Goal: Find specific page/section: Find specific page/section

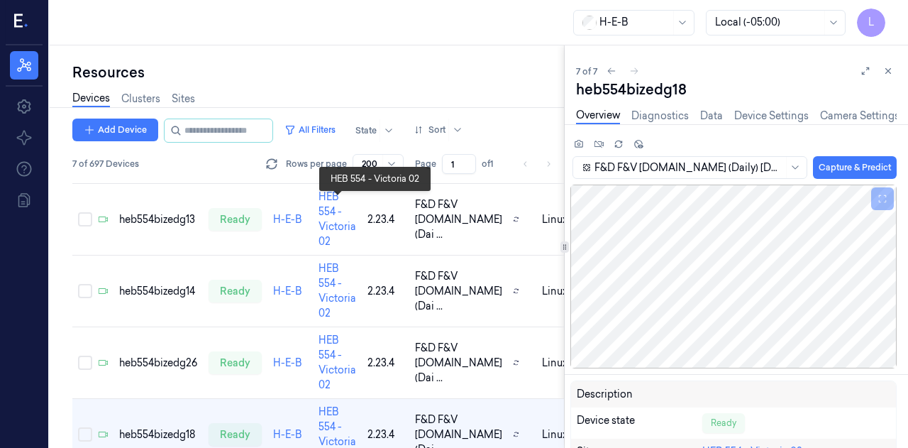
scroll to position [278, 0]
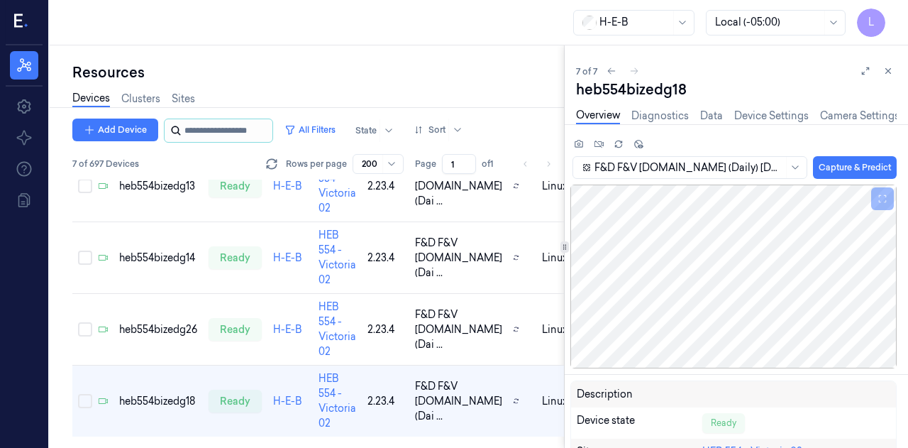
click at [220, 134] on input "string" at bounding box center [226, 130] width 85 height 23
type input "***"
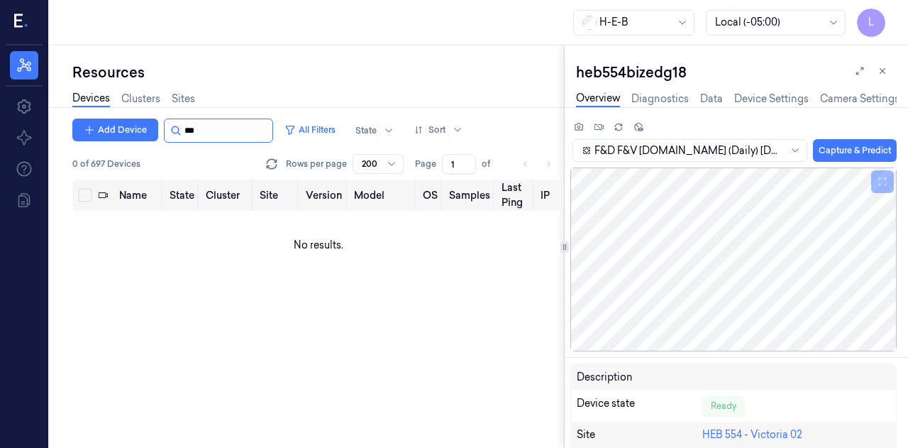
click at [221, 128] on input "string" at bounding box center [226, 130] width 85 height 23
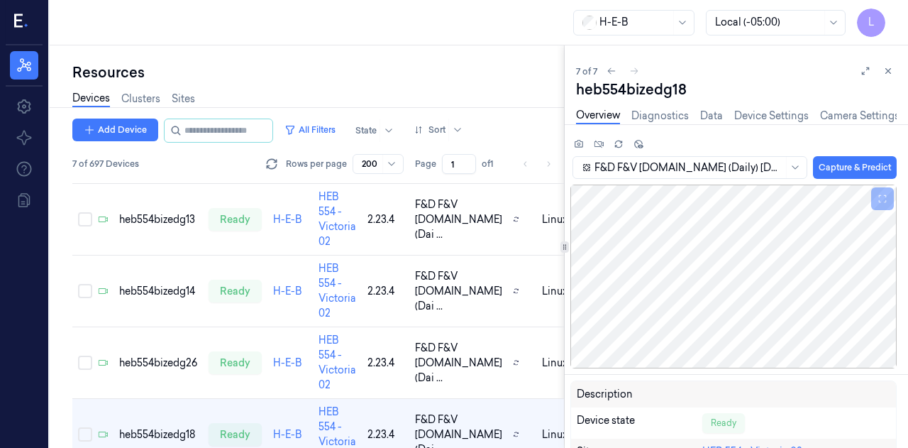
scroll to position [278, 0]
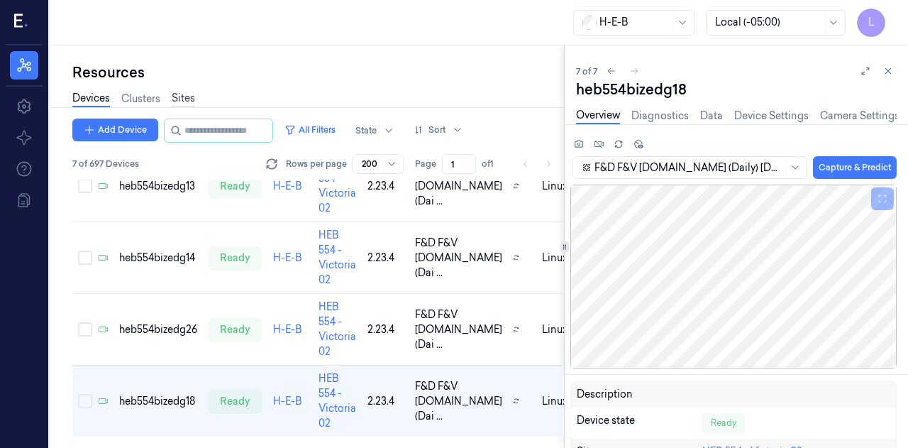
click at [179, 101] on link "Sites" at bounding box center [183, 99] width 23 height 16
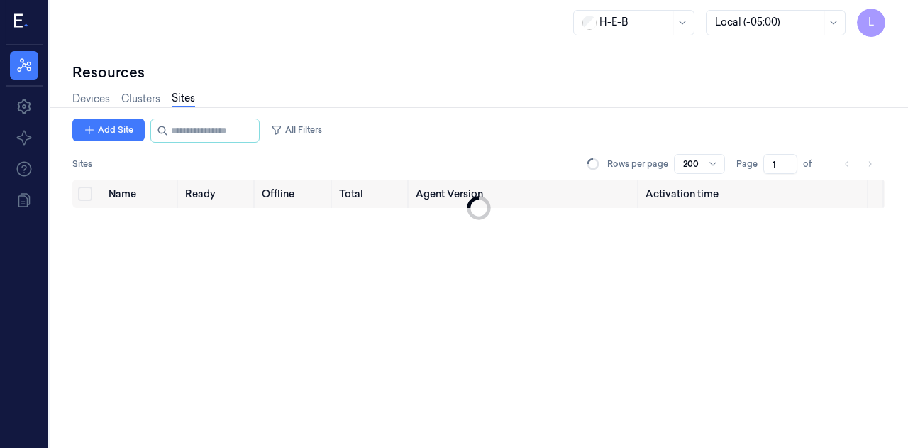
click at [179, 100] on link "Sites" at bounding box center [183, 99] width 23 height 16
click at [188, 125] on input "string" at bounding box center [213, 130] width 85 height 23
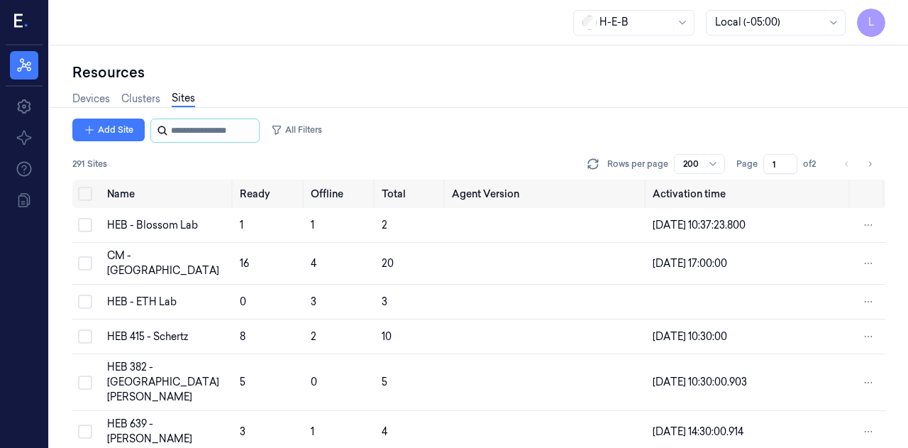
click at [188, 128] on input "string" at bounding box center [213, 130] width 85 height 23
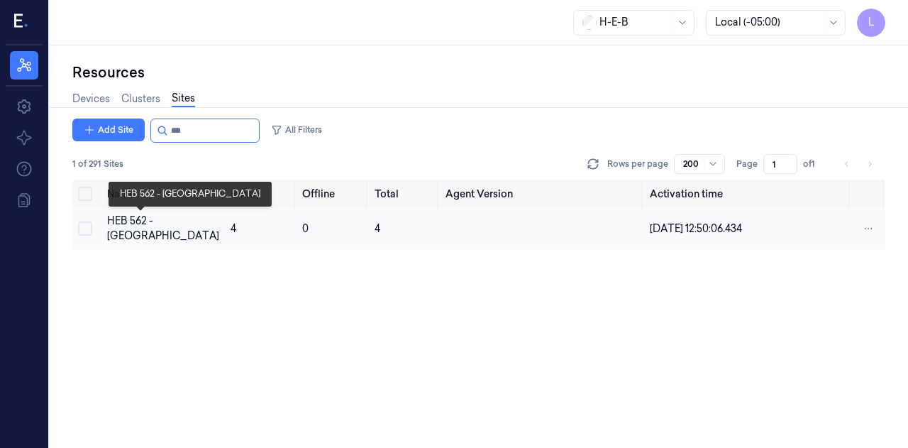
type input "***"
click at [121, 223] on div "HEB 562 - [GEOGRAPHIC_DATA]" at bounding box center [163, 228] width 112 height 30
